Goal: Ask a question: Seek information or help from site administrators or community

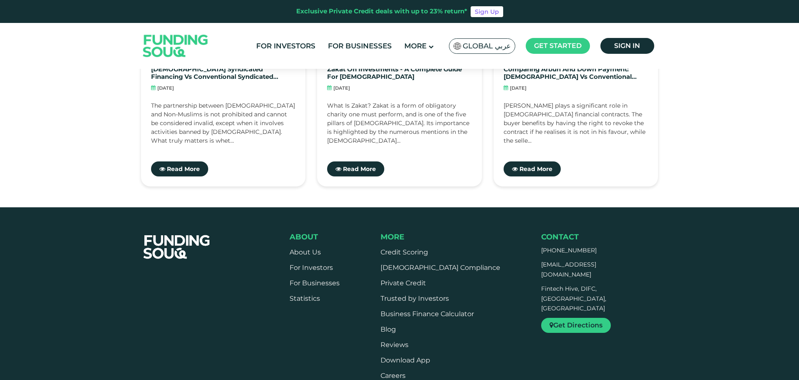
scroll to position [1962, 0]
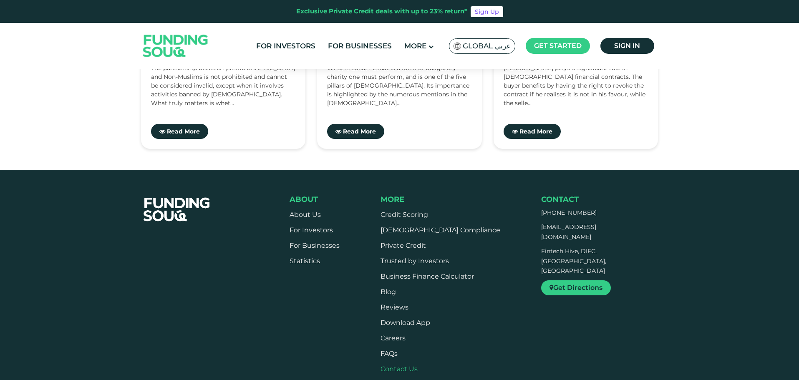
click at [412, 365] on link "Contact Us" at bounding box center [399, 369] width 37 height 8
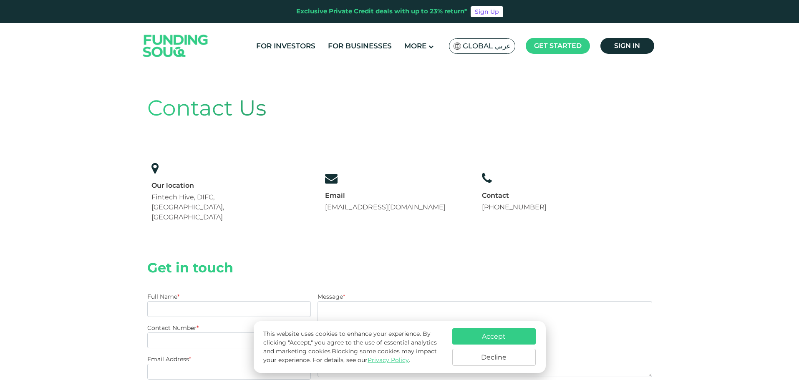
click at [484, 40] on div "Global عربي" at bounding box center [482, 45] width 66 height 15
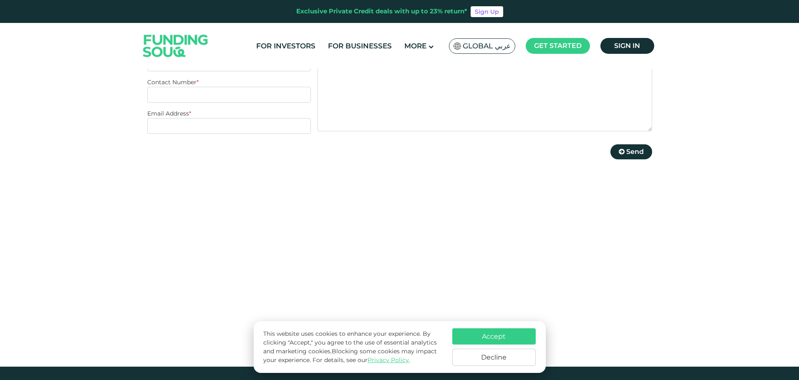
scroll to position [250, 0]
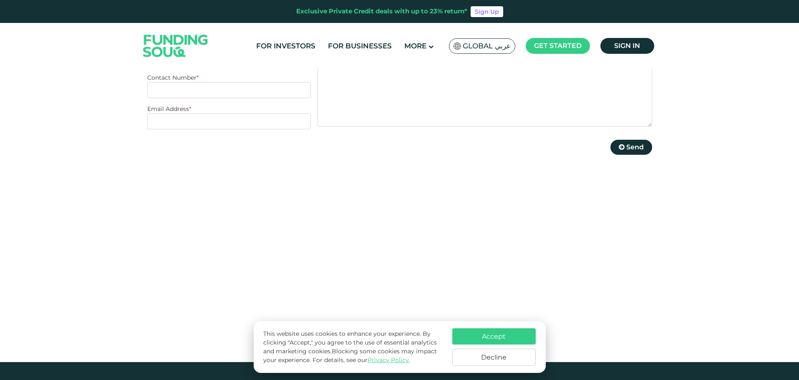
click at [501, 360] on button "Decline" at bounding box center [494, 357] width 83 height 17
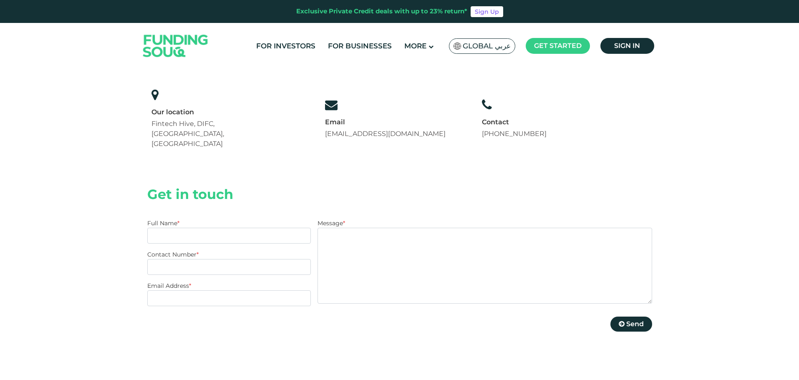
scroll to position [0, 0]
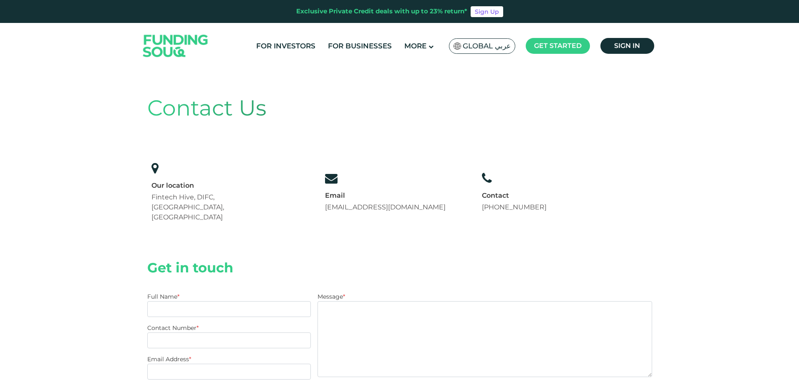
click at [489, 49] on span "Global عربي" at bounding box center [487, 46] width 48 height 10
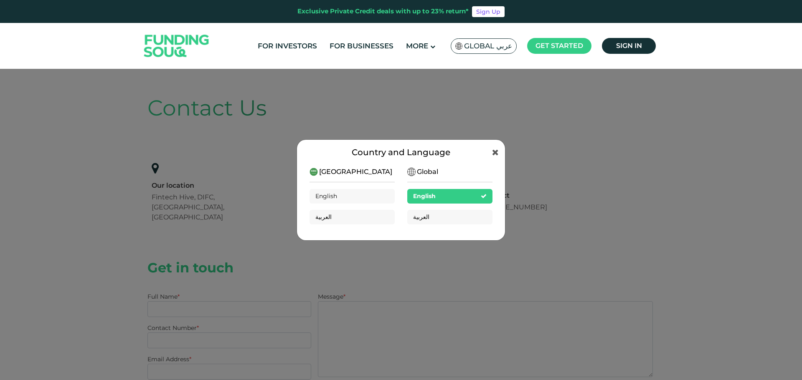
click at [362, 170] on div "[GEOGRAPHIC_DATA]" at bounding box center [351, 172] width 84 height 10
click at [353, 172] on span "[GEOGRAPHIC_DATA]" at bounding box center [355, 172] width 73 height 10
drag, startPoint x: 353, startPoint y: 172, endPoint x: 336, endPoint y: 175, distance: 16.9
click at [348, 174] on span "[GEOGRAPHIC_DATA]" at bounding box center [355, 172] width 73 height 10
click at [314, 174] on img at bounding box center [313, 172] width 8 height 8
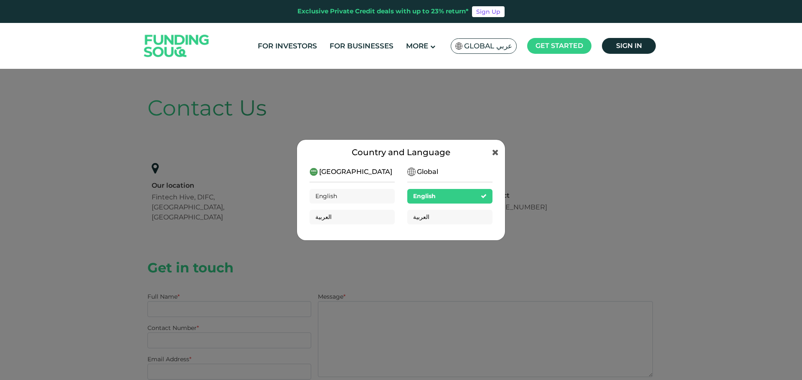
click at [444, 175] on div "Global English العربية" at bounding box center [449, 199] width 85 height 64
click at [495, 151] on icon at bounding box center [495, 152] width 7 height 8
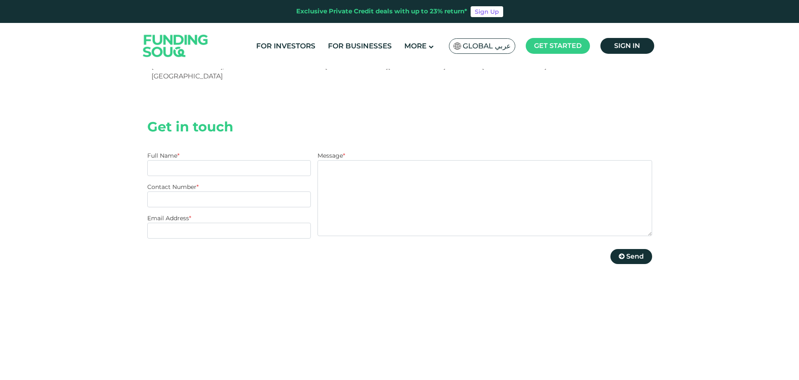
scroll to position [125, 0]
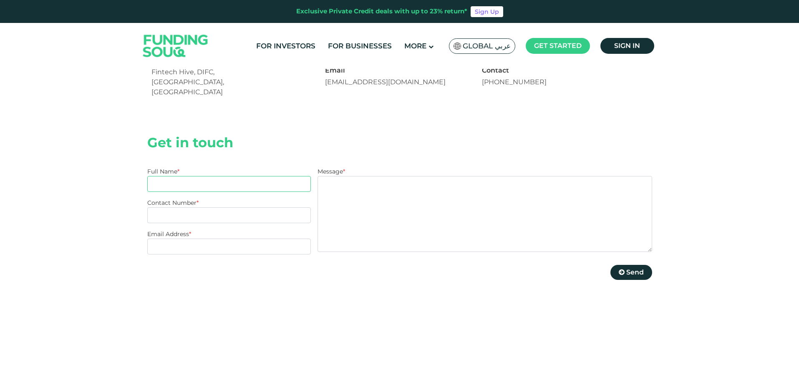
click at [225, 176] on input "Full Name *" at bounding box center [229, 184] width 164 height 16
click at [360, 176] on textarea "Message *" at bounding box center [485, 214] width 334 height 76
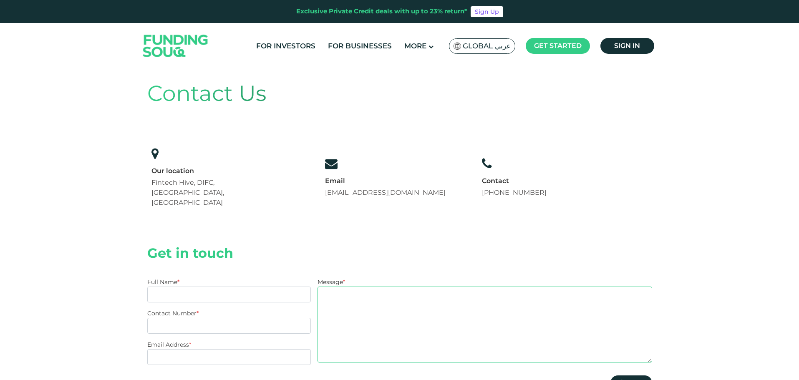
scroll to position [0, 0]
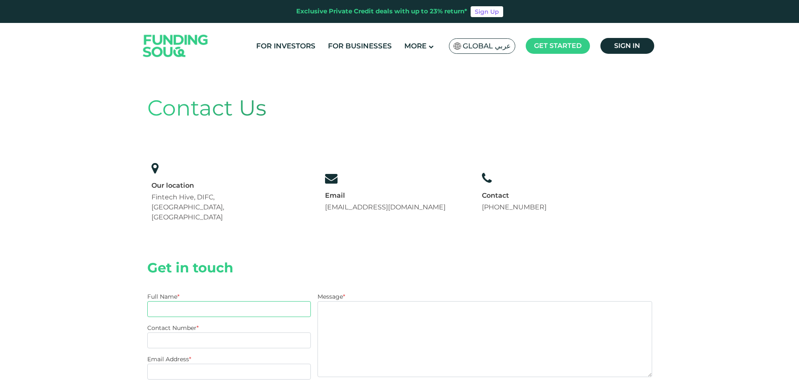
click at [250, 301] on input "Full Name *" at bounding box center [229, 309] width 164 height 16
type input "BASEL R"
click at [195, 333] on input "Contact Number *" at bounding box center [229, 341] width 164 height 16
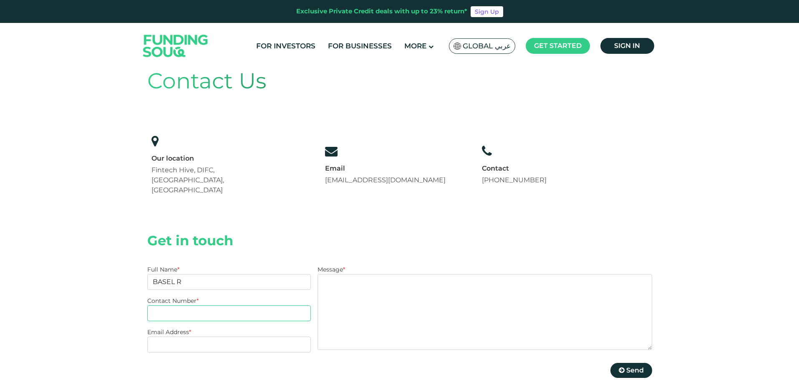
scroll to position [42, 0]
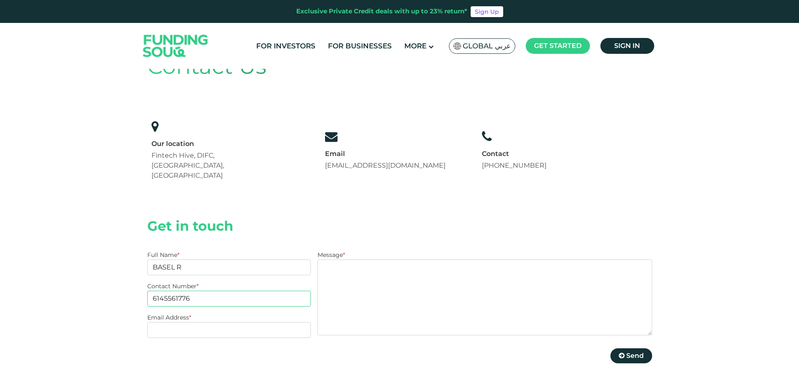
type input "6145561776"
click at [210, 322] on input "Email Address *" at bounding box center [229, 330] width 164 height 16
type input "[EMAIL_ADDRESS][DOMAIN_NAME]"
click at [339, 260] on textarea "Message *" at bounding box center [485, 298] width 334 height 76
type textarea "d"
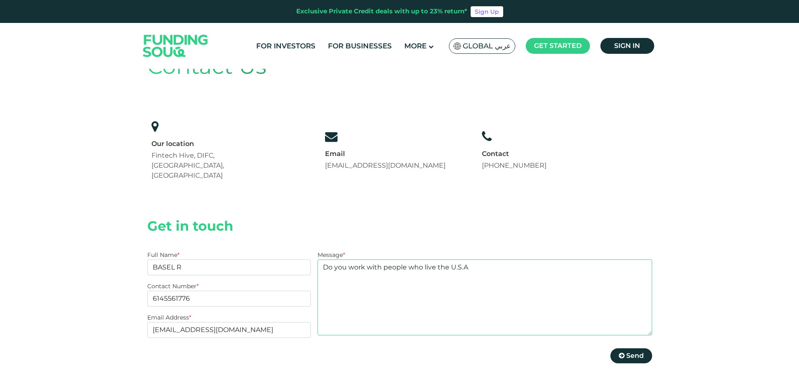
type textarea "Do you work with people who live the U.S.A"
click at [627, 352] on span "Send" at bounding box center [636, 356] width 18 height 8
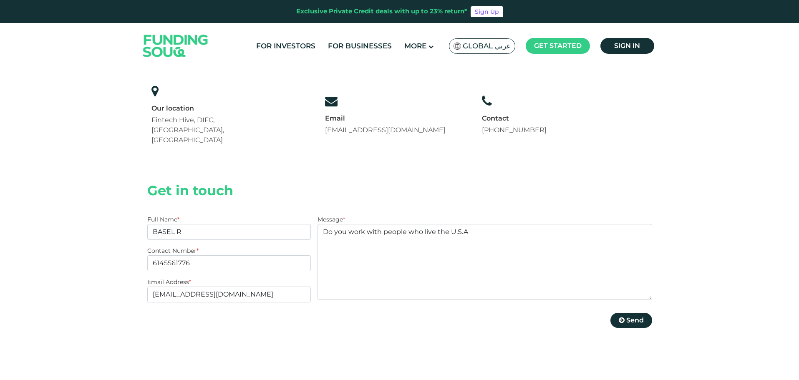
scroll to position [83, 0]
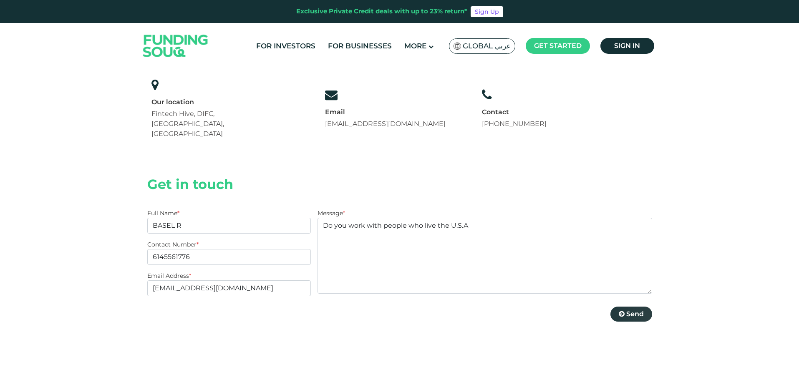
click at [635, 310] on span "Send" at bounding box center [636, 314] width 18 height 8
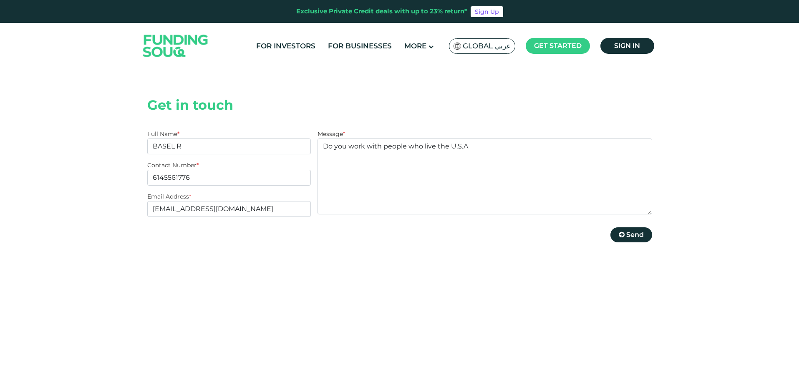
scroll to position [176, 0]
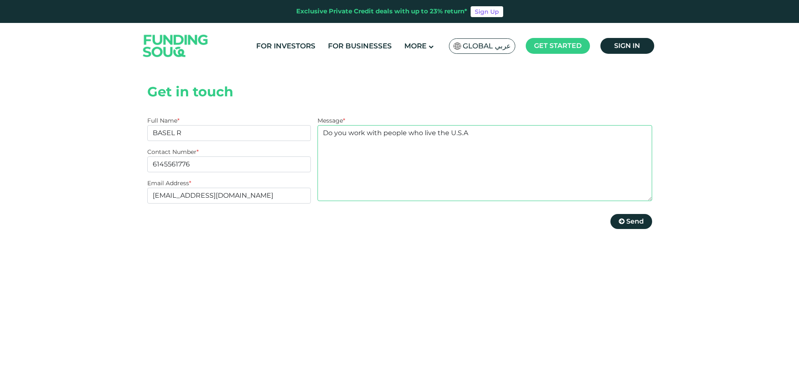
click at [496, 125] on textarea "Do you work with people who live the U.S.A" at bounding box center [485, 163] width 334 height 76
click at [620, 218] on icon at bounding box center [622, 221] width 6 height 7
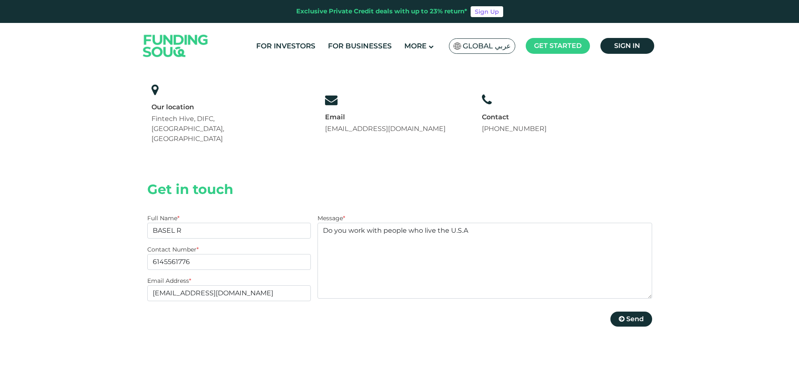
scroll to position [83, 0]
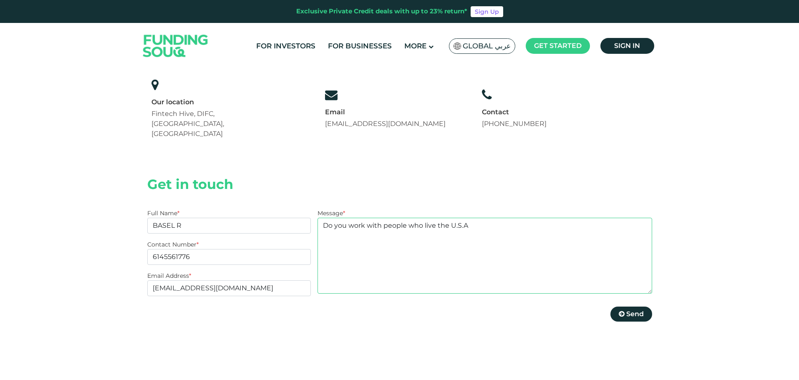
click at [393, 227] on textarea "Do you work with people who live the U.S.A" at bounding box center [485, 256] width 334 height 76
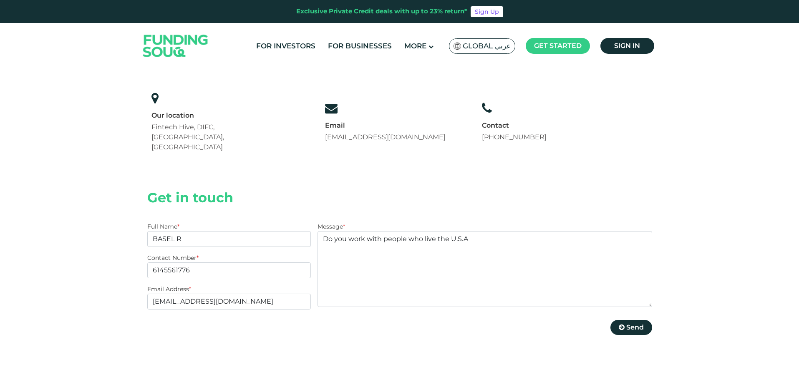
scroll to position [42, 0]
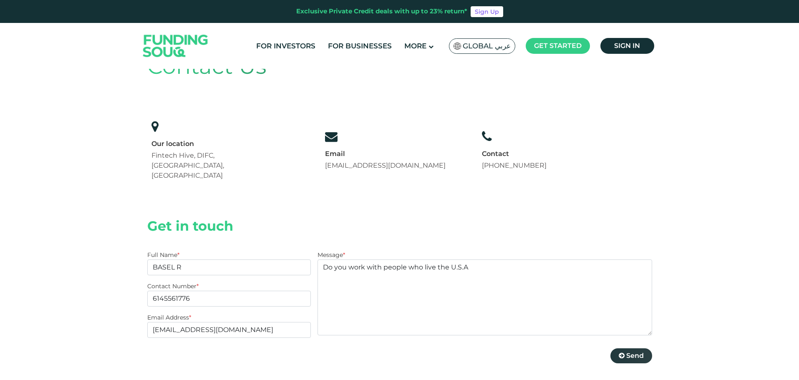
click at [634, 352] on span "Send" at bounding box center [636, 356] width 18 height 8
